Goal: Information Seeking & Learning: Stay updated

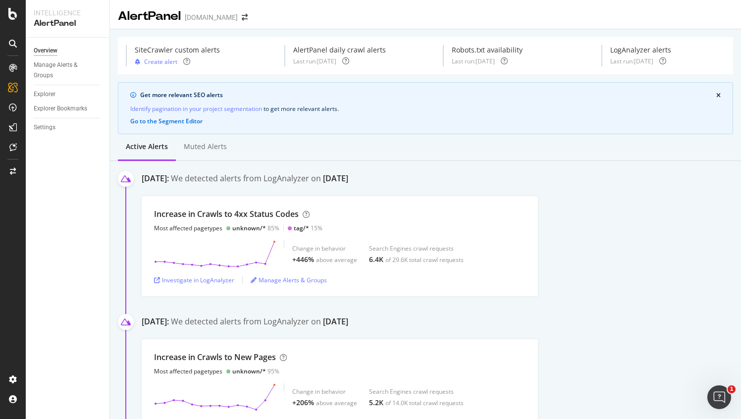
click at [206, 145] on div "Muted alerts" at bounding box center [205, 147] width 43 height 10
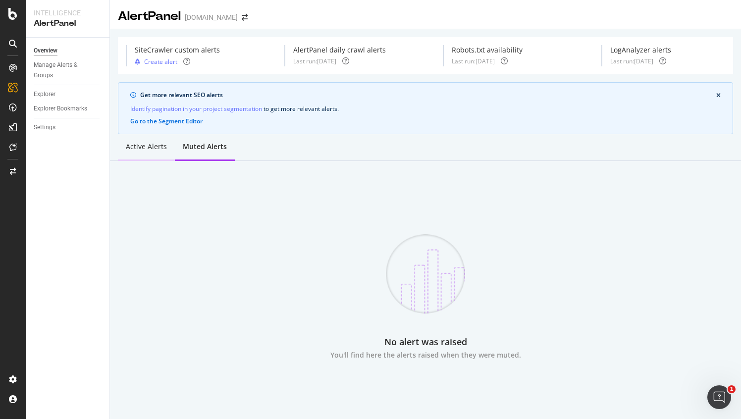
click at [146, 151] on div "Active alerts" at bounding box center [146, 147] width 41 height 10
